Goal: Task Accomplishment & Management: Manage account settings

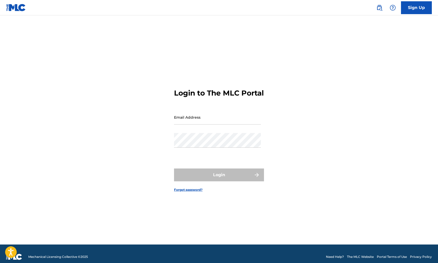
click at [185, 125] on input "Email Address" at bounding box center [217, 117] width 87 height 15
type input "[EMAIL_ADDRESS][DOMAIN_NAME]"
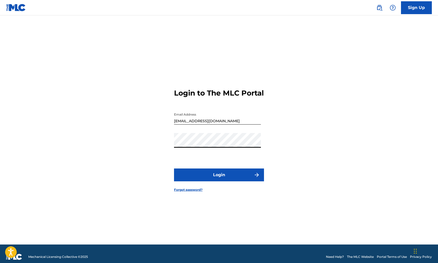
click at [187, 174] on button "Login" at bounding box center [219, 174] width 90 height 13
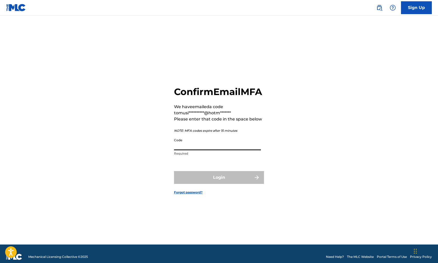
click at [199, 150] on input "Code" at bounding box center [217, 143] width 87 height 15
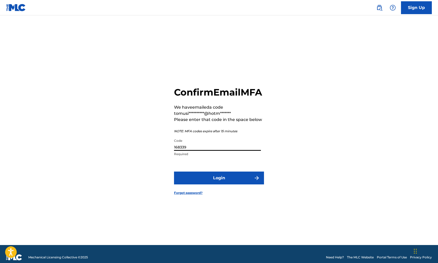
type input "168339"
click at [215, 182] on button "Login" at bounding box center [219, 178] width 90 height 13
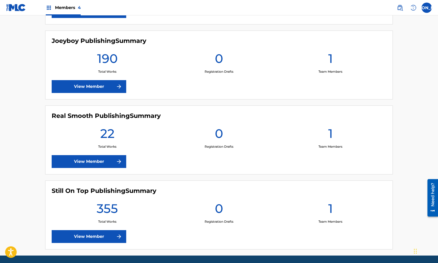
scroll to position [225, 0]
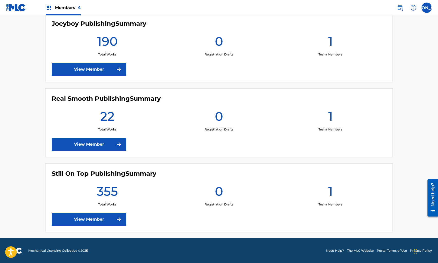
click at [87, 44] on div "190 Total Works" at bounding box center [107, 45] width 111 height 23
click at [92, 65] on link "View Member" at bounding box center [89, 69] width 74 height 13
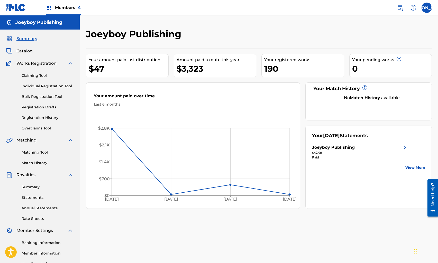
click at [25, 51] on span "Catalog" at bounding box center [24, 51] width 16 height 6
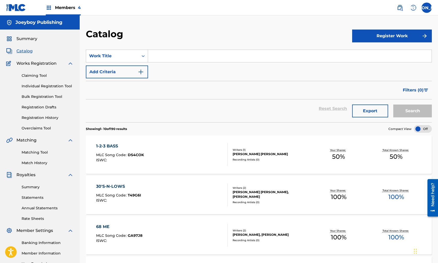
click at [26, 52] on span "Catalog" at bounding box center [24, 51] width 16 height 6
click at [137, 54] on div "Work Title" at bounding box center [112, 56] width 52 height 10
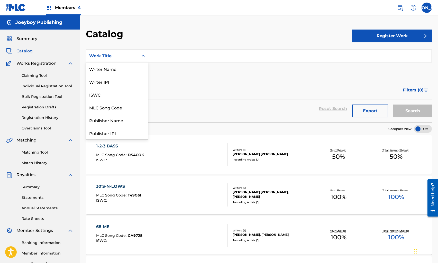
scroll to position [77, 0]
click at [123, 110] on div "Artist" at bounding box center [117, 107] width 62 height 13
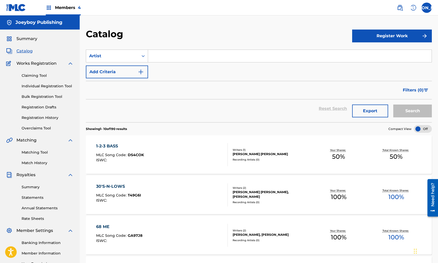
click at [181, 58] on input "Search Form" at bounding box center [289, 56] width 283 height 12
type input "half pint"
click at [393, 105] on button "Search" at bounding box center [412, 111] width 39 height 13
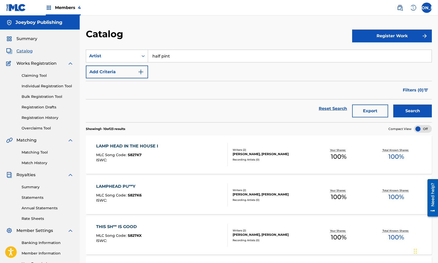
click at [207, 160] on div "LAMP HEAD IN THE HOUSE I MLC Song Code : S827K7 ISWC :" at bounding box center [161, 154] width 131 height 23
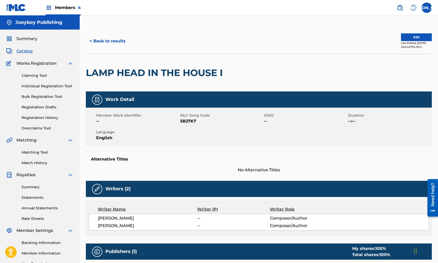
click at [406, 40] on button "Edit" at bounding box center [416, 37] width 31 height 8
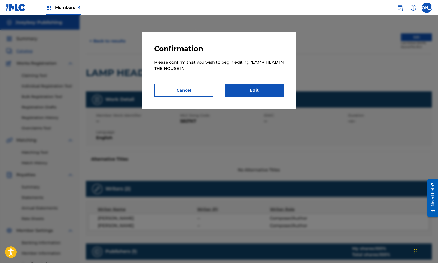
click at [274, 94] on link "Edit" at bounding box center [253, 90] width 59 height 13
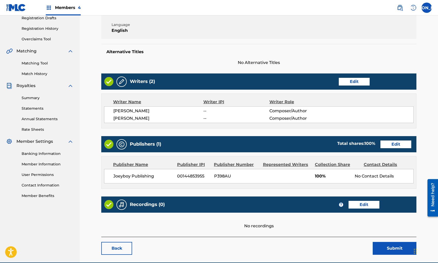
scroll to position [113, 0]
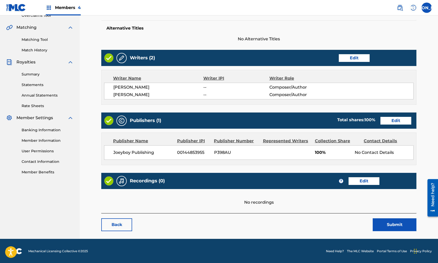
click at [347, 61] on link "Edit" at bounding box center [353, 58] width 31 height 8
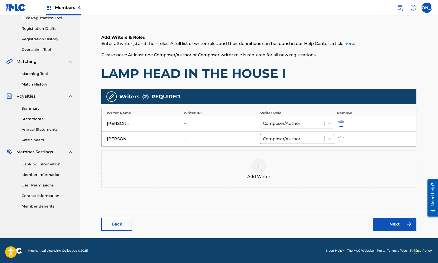
scroll to position [78, 0]
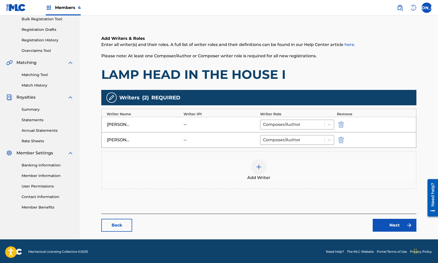
click at [385, 219] on link "Next" at bounding box center [394, 225] width 44 height 13
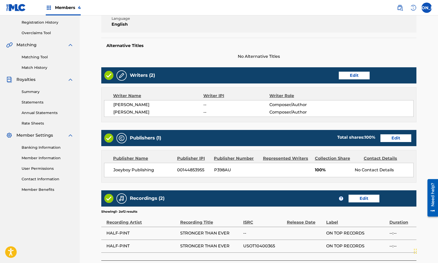
scroll to position [142, 0]
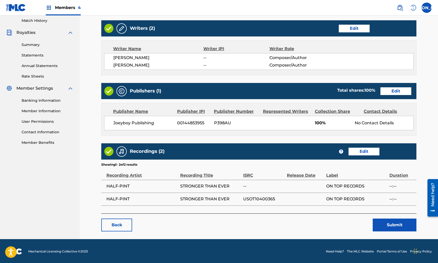
click at [359, 153] on link "Edit" at bounding box center [363, 152] width 31 height 8
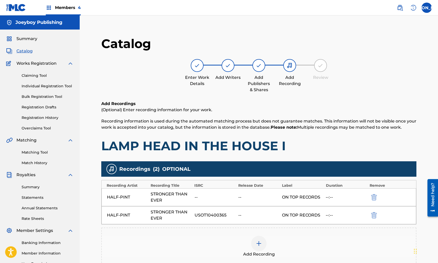
click at [375, 195] on img "submit" at bounding box center [374, 197] width 6 height 6
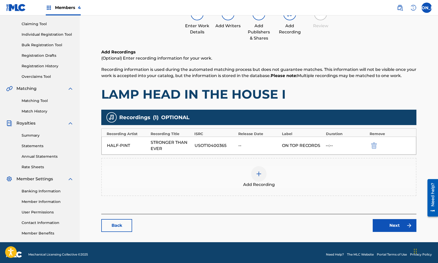
scroll to position [55, 0]
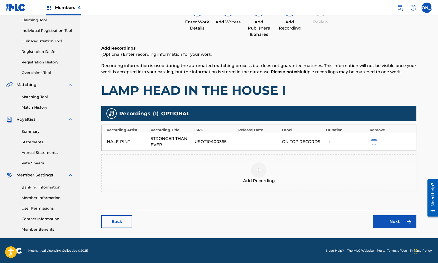
click at [386, 220] on link "Next" at bounding box center [394, 221] width 44 height 13
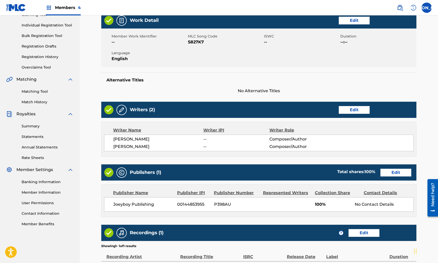
scroll to position [129, 0]
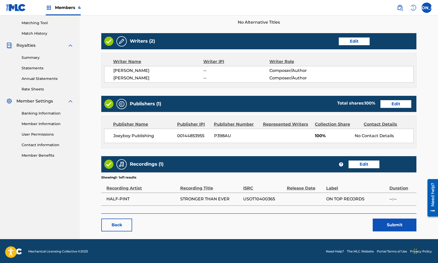
click at [386, 225] on button "Submit" at bounding box center [394, 225] width 44 height 13
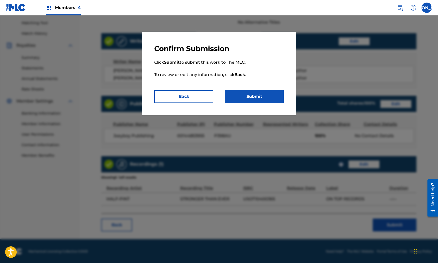
click at [248, 96] on button "Submit" at bounding box center [253, 96] width 59 height 13
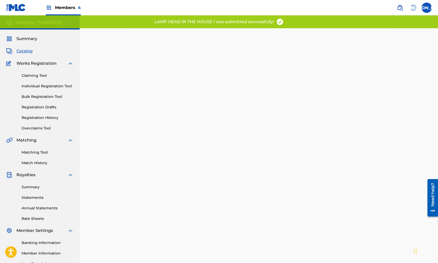
click at [22, 51] on span "Catalog" at bounding box center [24, 51] width 16 height 6
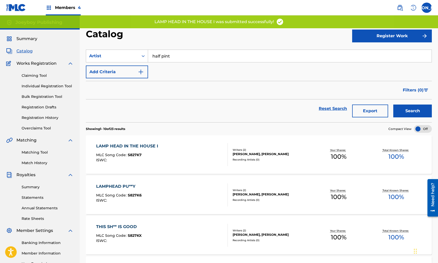
click at [156, 197] on div "LAMPHEAD PU**Y MLC Song Code : S827K6 ISWC :" at bounding box center [161, 194] width 131 height 23
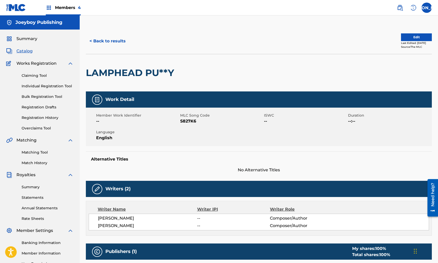
click at [405, 35] on button "Edit" at bounding box center [416, 37] width 31 height 8
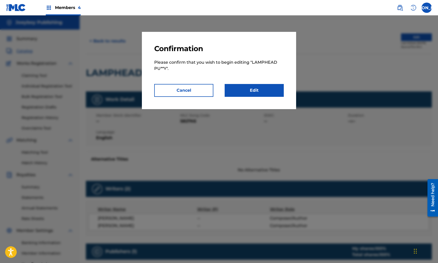
click at [263, 91] on link "Edit" at bounding box center [253, 90] width 59 height 13
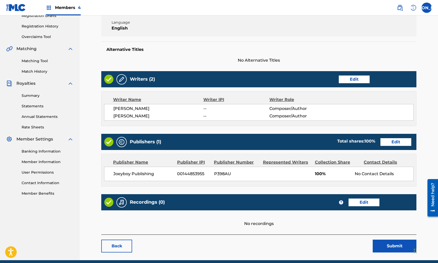
scroll to position [113, 0]
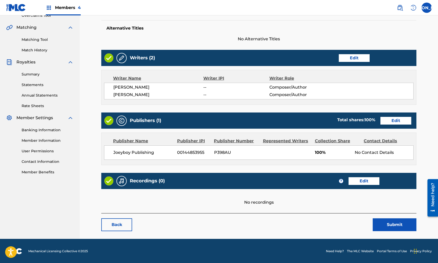
click at [354, 184] on div "Recordings (0) ? Edit" at bounding box center [258, 181] width 315 height 16
click at [353, 181] on link "Edit" at bounding box center [363, 181] width 31 height 8
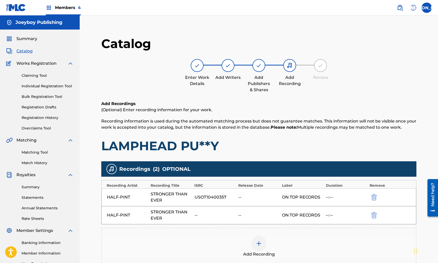
click at [373, 215] on img "submit" at bounding box center [374, 215] width 6 height 6
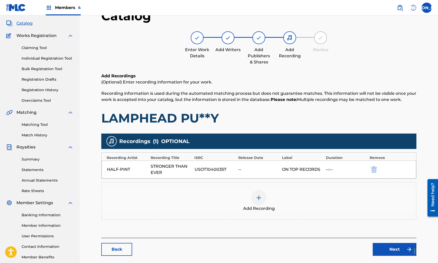
scroll to position [55, 0]
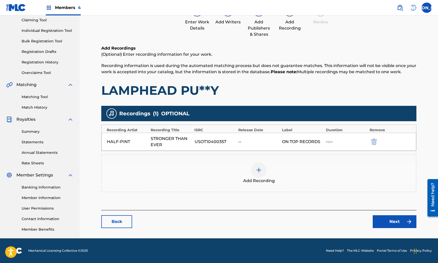
click at [384, 219] on link "Next" at bounding box center [394, 221] width 44 height 13
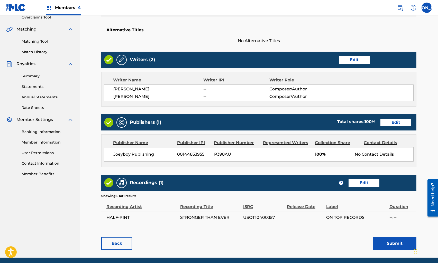
scroll to position [129, 0]
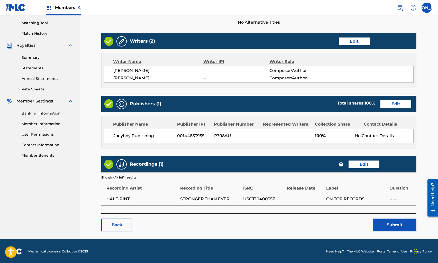
click at [380, 223] on button "Submit" at bounding box center [394, 225] width 44 height 13
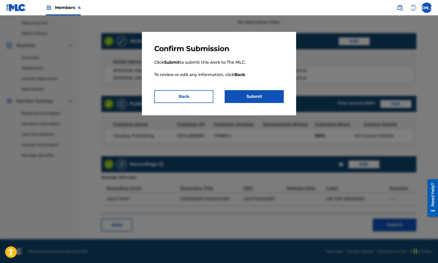
click at [247, 103] on div "Confirm Submission Click Submit to submit this work to The MLC. To review or ed…" at bounding box center [219, 73] width 154 height 83
click at [245, 101] on button "Submit" at bounding box center [253, 96] width 59 height 13
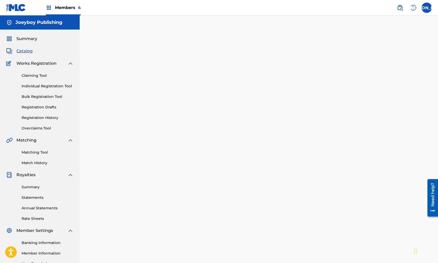
click at [19, 50] on span "Catalog" at bounding box center [24, 51] width 16 height 6
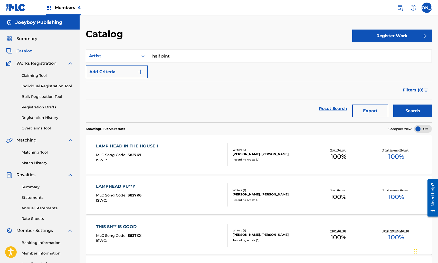
click at [336, 111] on link "Reset Search" at bounding box center [332, 108] width 33 height 11
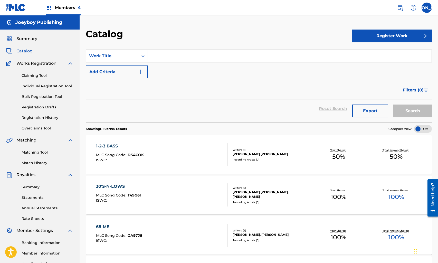
click at [167, 58] on input "Search Form" at bounding box center [290, 56] width 284 height 12
type input "gotta get on ya"
click at [393, 105] on button "Search" at bounding box center [412, 111] width 39 height 13
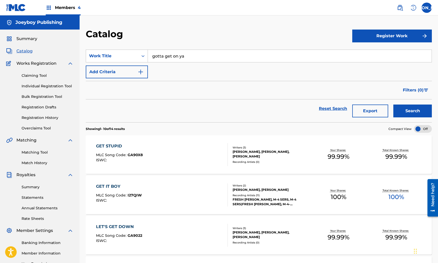
click at [29, 53] on span "Catalog" at bounding box center [24, 51] width 16 height 6
click at [29, 52] on span "Catalog" at bounding box center [24, 51] width 16 height 6
click at [28, 50] on span "Catalog" at bounding box center [24, 51] width 16 height 6
click at [332, 104] on link "Reset Search" at bounding box center [332, 108] width 33 height 11
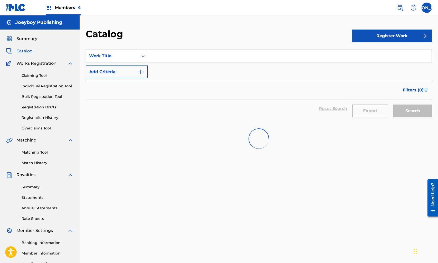
click at [334, 109] on div "Reset Search Export Search" at bounding box center [259, 108] width 346 height 18
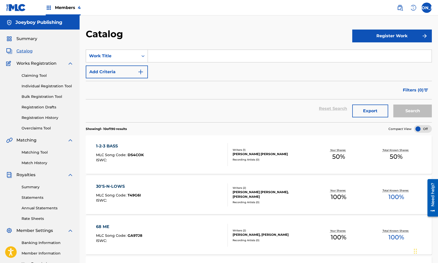
click at [38, 87] on link "Individual Registration Tool" at bounding box center [48, 85] width 52 height 5
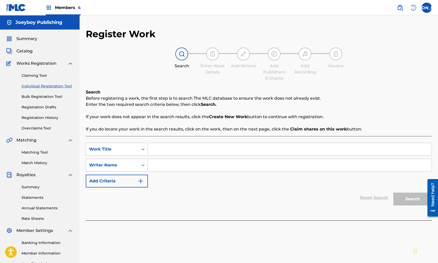
click at [39, 114] on div "Claiming Tool Individual Registration Tool Bulk Registration Tool Registration …" at bounding box center [39, 99] width 67 height 64
click at [40, 117] on link "Registration History" at bounding box center [48, 117] width 52 height 5
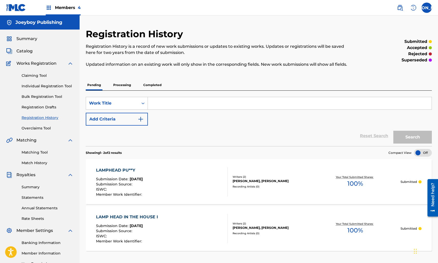
click at [123, 87] on p "Processing" at bounding box center [122, 85] width 21 height 11
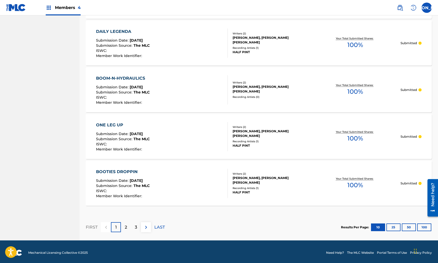
scroll to position [421, 0]
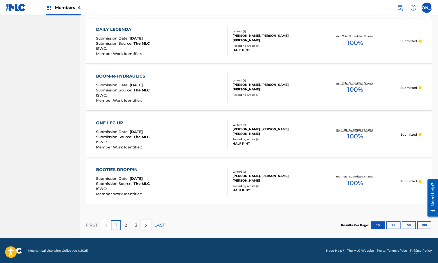
click at [160, 94] on div "BOOM-N-HYDRAULICS Submission Date : [DATE] Submission Source : The MLC ISWC : M…" at bounding box center [161, 87] width 131 height 29
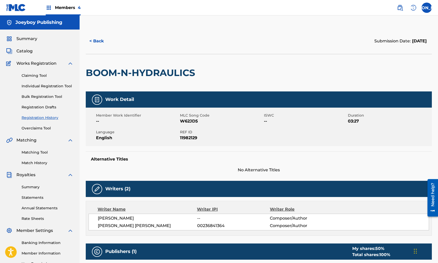
click at [25, 52] on span "Catalog" at bounding box center [24, 51] width 16 height 6
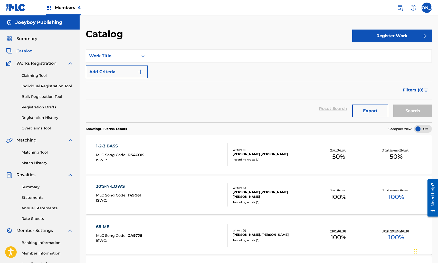
scroll to position [1, 0]
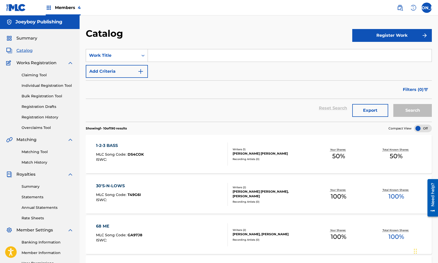
click at [207, 152] on div "1-2-3 BASS MLC Song Code : DS4COK ISWC :" at bounding box center [161, 154] width 131 height 23
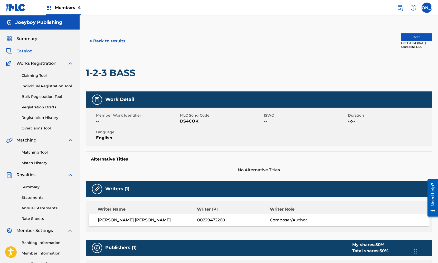
click at [407, 40] on button "Edit" at bounding box center [416, 37] width 31 height 8
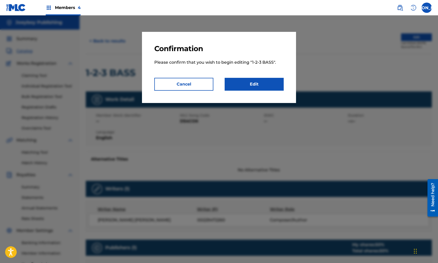
click at [268, 82] on link "Edit" at bounding box center [254, 84] width 59 height 13
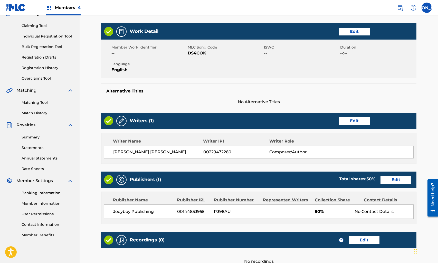
scroll to position [83, 0]
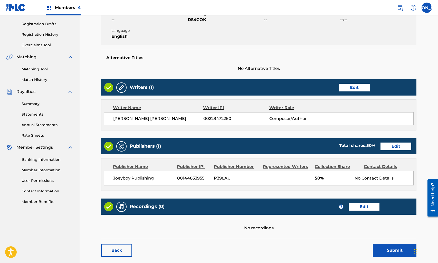
click at [390, 148] on link "Edit" at bounding box center [396, 147] width 31 height 8
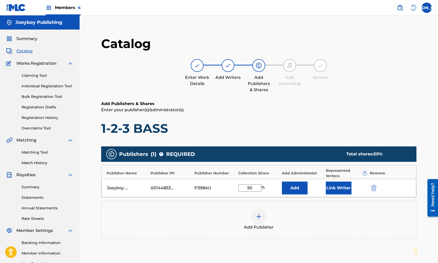
drag, startPoint x: 243, startPoint y: 187, endPoint x: 262, endPoint y: 188, distance: 18.5
click at [262, 188] on div "50 %" at bounding box center [252, 187] width 28 height 7
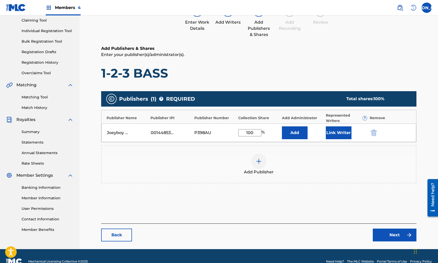
scroll to position [66, 0]
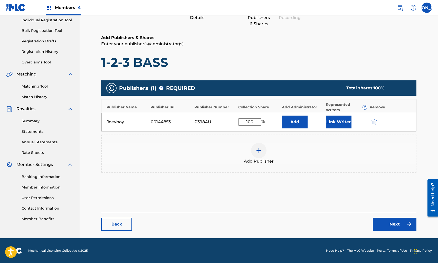
type input "100"
click at [382, 229] on link "Next" at bounding box center [395, 224] width 44 height 13
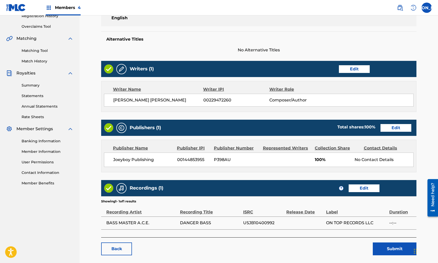
scroll to position [119, 0]
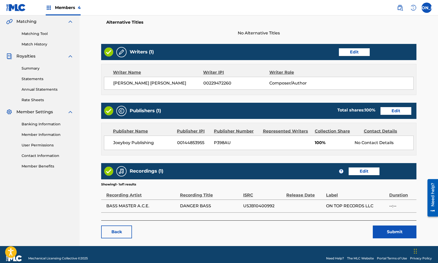
click at [377, 233] on button "Submit" at bounding box center [395, 231] width 44 height 13
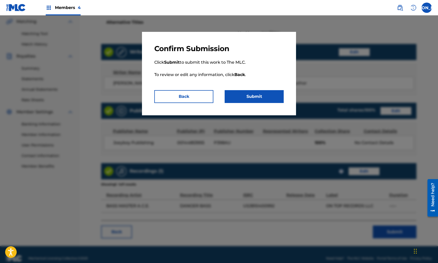
click at [249, 92] on button "Submit" at bounding box center [254, 96] width 59 height 13
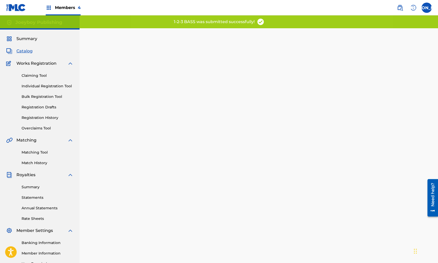
click at [17, 50] on span "Catalog" at bounding box center [24, 51] width 16 height 6
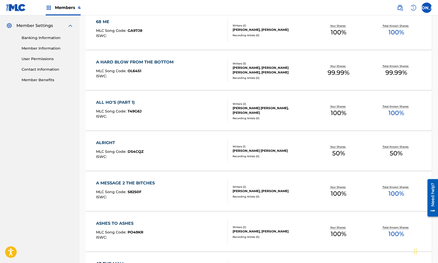
scroll to position [204, 0]
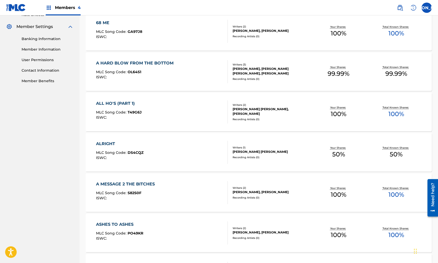
click at [200, 77] on div "A HARD BLOW FROM THE BOTTOM MLC Song Code : OL64S1 ISWC :" at bounding box center [161, 71] width 131 height 23
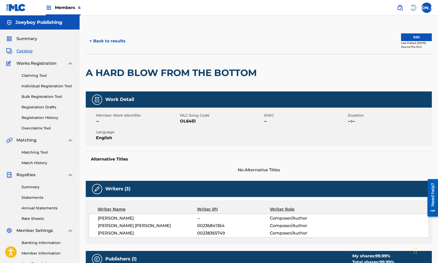
click at [412, 38] on button "Edit" at bounding box center [416, 37] width 31 height 8
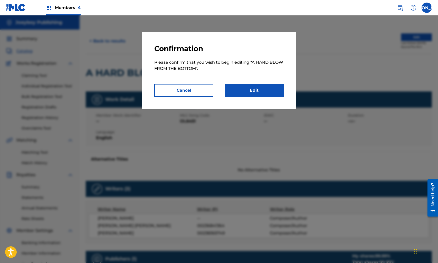
click at [259, 89] on link "Edit" at bounding box center [254, 90] width 59 height 13
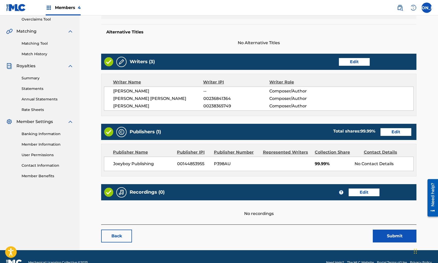
scroll to position [119, 0]
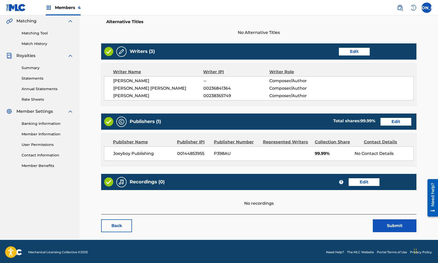
click at [389, 123] on link "Edit" at bounding box center [396, 122] width 31 height 8
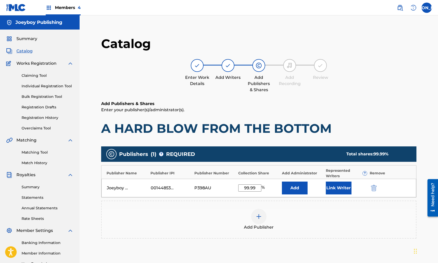
drag, startPoint x: 240, startPoint y: 189, endPoint x: 264, endPoint y: 190, distance: 24.4
click at [264, 190] on div "99.99 %" at bounding box center [252, 187] width 28 height 7
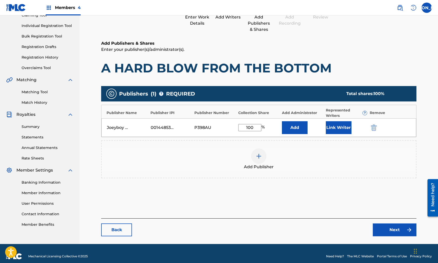
scroll to position [66, 0]
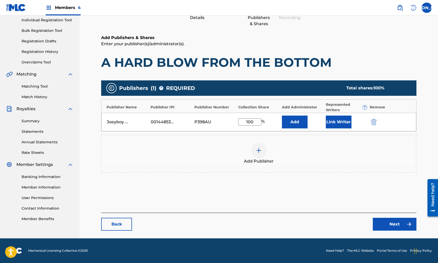
type input "100"
click at [380, 221] on link "Next" at bounding box center [395, 224] width 44 height 13
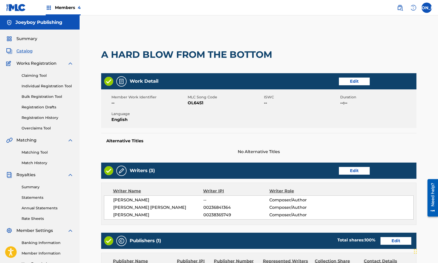
click at [354, 169] on link "Edit" at bounding box center [354, 171] width 31 height 8
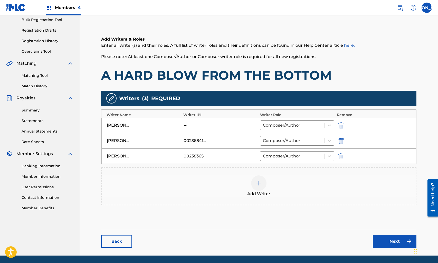
scroll to position [94, 0]
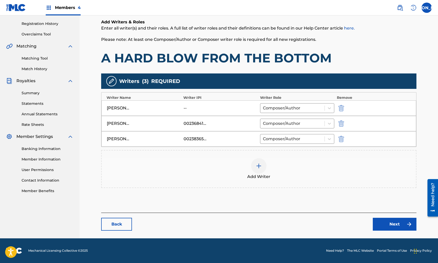
click at [375, 223] on link "Next" at bounding box center [395, 224] width 44 height 13
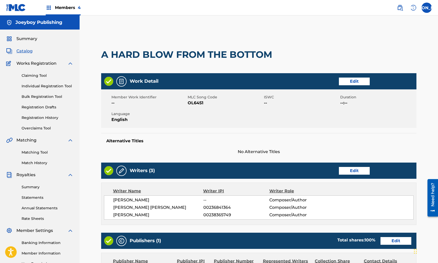
scroll to position [150, 0]
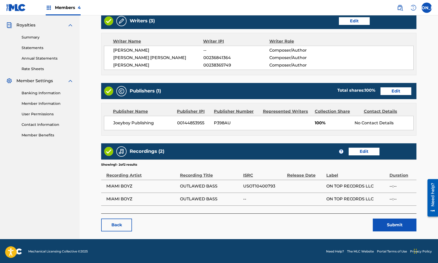
click at [362, 151] on link "Edit" at bounding box center [364, 152] width 31 height 8
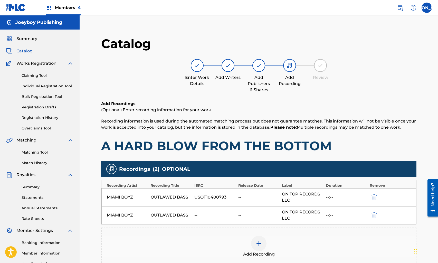
click at [368, 211] on div "MIAMI BOYZ OUTLAWED BASS -- -- ON TOP RECORDS LLC --:--" at bounding box center [258, 215] width 315 height 18
click at [373, 213] on img "submit" at bounding box center [374, 215] width 6 height 6
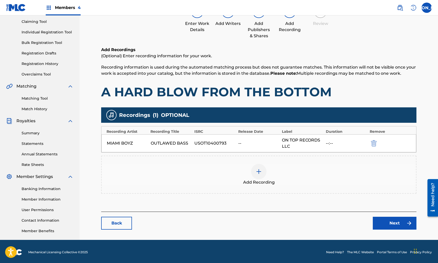
scroll to position [55, 0]
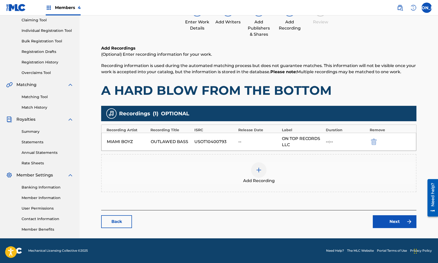
click at [383, 219] on link "Next" at bounding box center [395, 221] width 44 height 13
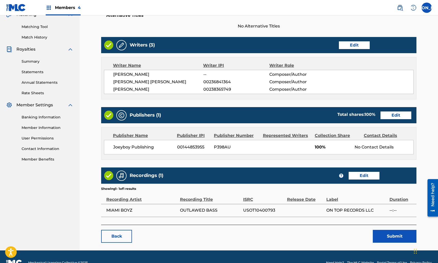
scroll to position [137, 0]
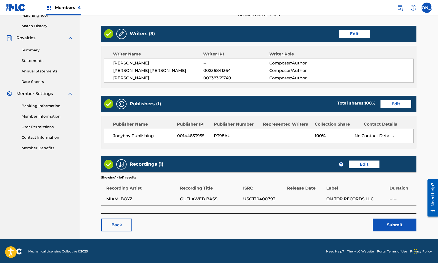
click at [384, 226] on button "Submit" at bounding box center [395, 225] width 44 height 13
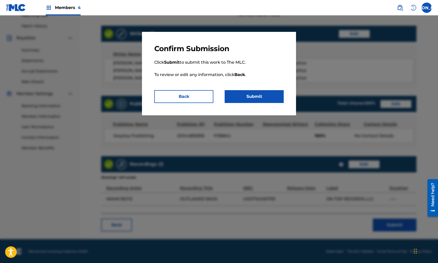
click at [258, 97] on button "Submit" at bounding box center [254, 96] width 59 height 13
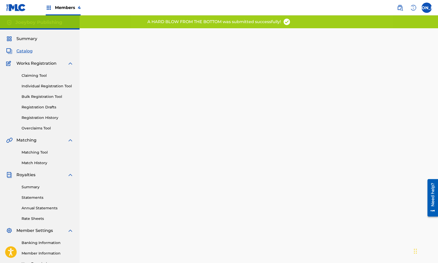
click at [30, 53] on span "Catalog" at bounding box center [24, 51] width 16 height 6
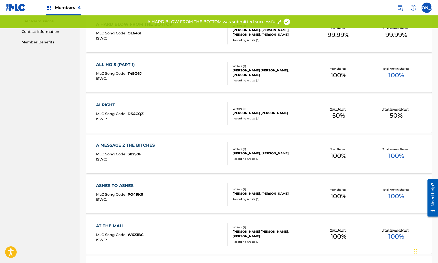
scroll to position [257, 0]
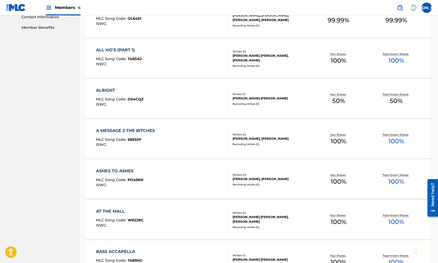
click at [207, 89] on div "ALRIGHT MLC Song Code : DS4CQZ ISWC :" at bounding box center [161, 98] width 131 height 23
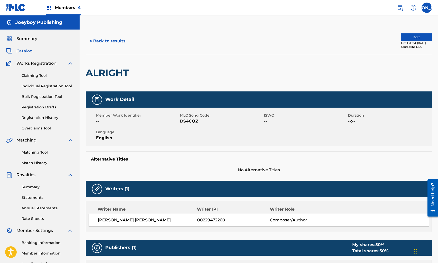
click at [92, 40] on button "< Back to results" at bounding box center [107, 41] width 43 height 13
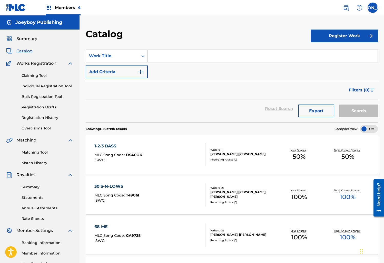
click at [36, 99] on link "Bulk Registration Tool" at bounding box center [48, 96] width 52 height 5
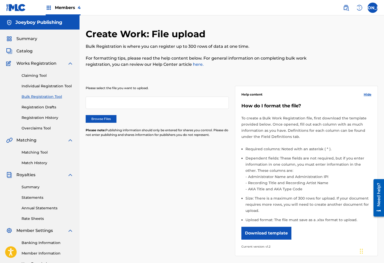
click at [19, 11] on img at bounding box center [16, 7] width 20 height 7
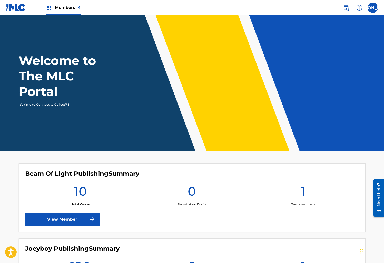
click at [348, 8] on img at bounding box center [346, 8] width 6 height 6
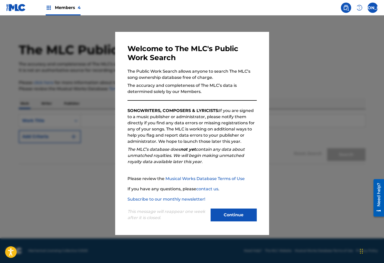
click at [225, 216] on button "Continue" at bounding box center [234, 214] width 46 height 13
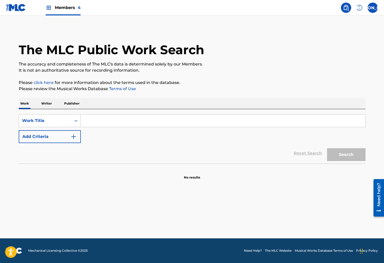
click at [379, 199] on div "Need help?" at bounding box center [379, 195] width 7 height 24
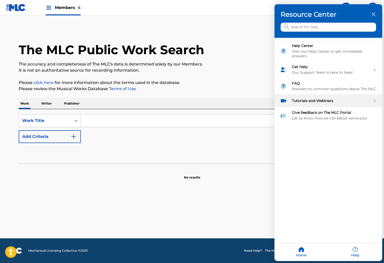
click at [336, 99] on div "Tutorials and Webinars" at bounding box center [331, 101] width 79 height 5
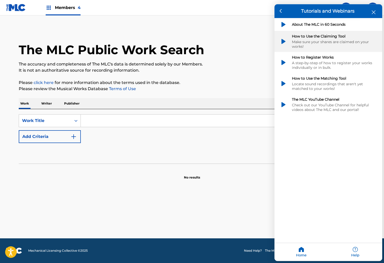
click at [333, 37] on div "How to Use the Claiming Tool" at bounding box center [334, 36] width 85 height 5
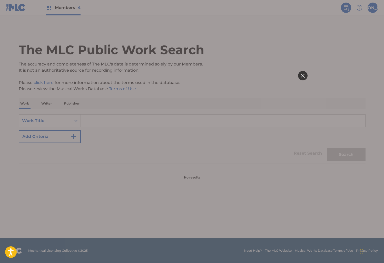
click at [299, 75] on div at bounding box center [303, 76] width 10 height 10
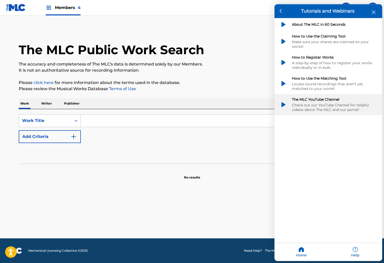
click at [304, 103] on div "Check out our YouTube Channel for helpful videos about The MLC and our portal!" at bounding box center [334, 107] width 85 height 9
